Goal: Navigation & Orientation: Find specific page/section

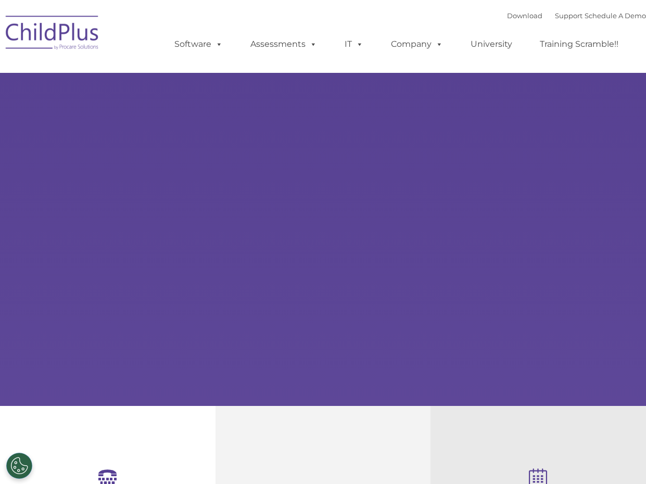
select select "MEDIUM"
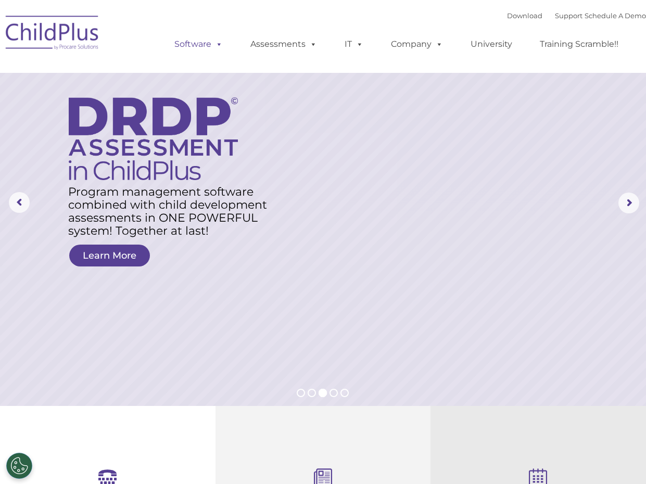
click at [205, 47] on link "Software" at bounding box center [198, 44] width 69 height 21
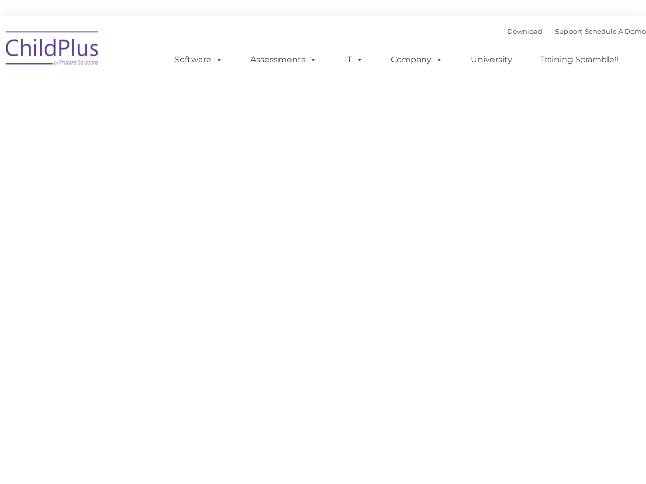
click at [212, 33] on div "Download Support | Schedule A Demo Search for: Search MENU MENU Software ChildP…" at bounding box center [400, 51] width 492 height 57
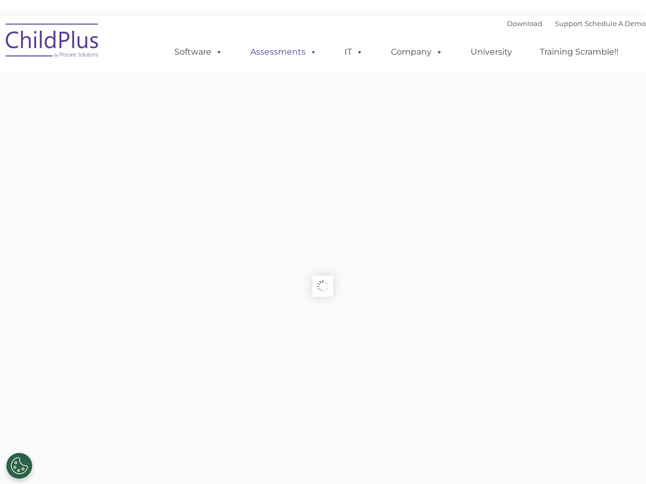
type input ""
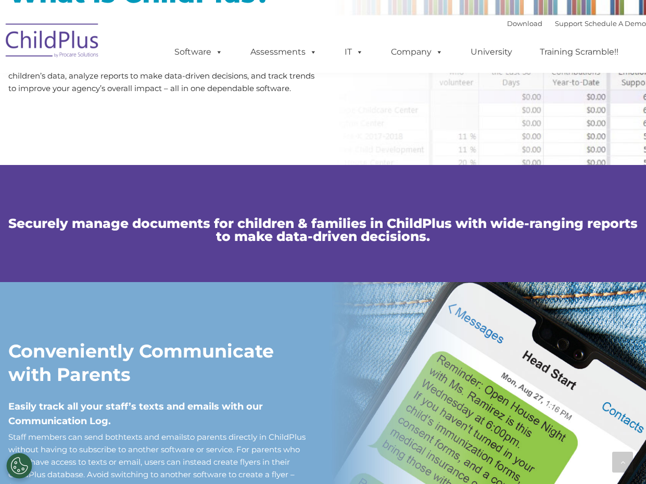
scroll to position [624, 0]
